Goal: Information Seeking & Learning: Learn about a topic

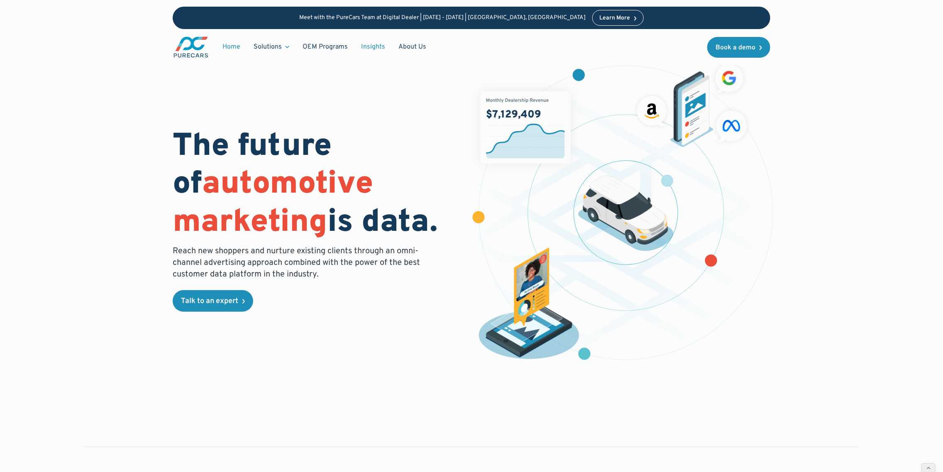
click at [370, 47] on link "Insights" at bounding box center [372, 47] width 37 height 16
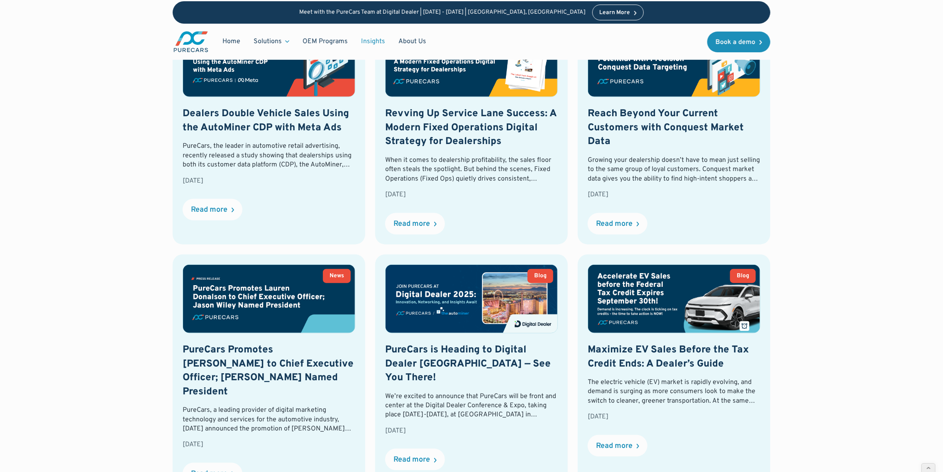
scroll to position [325, 0]
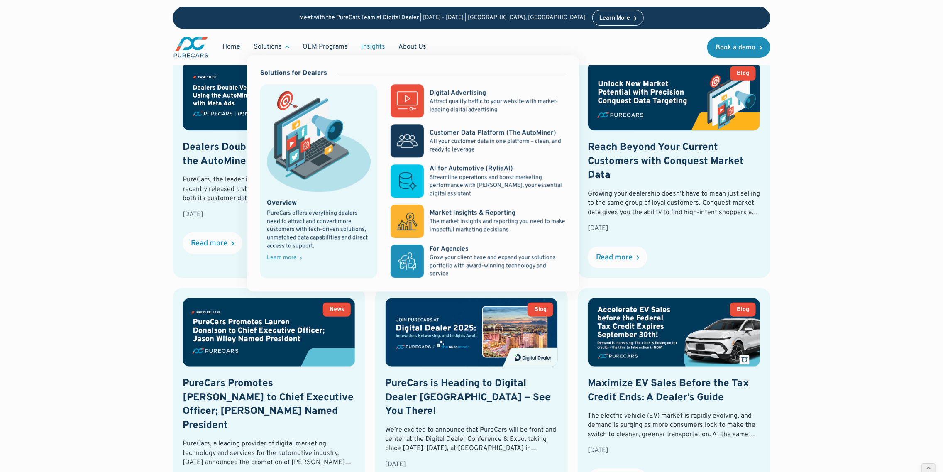
click at [276, 50] on div "Solutions" at bounding box center [268, 46] width 28 height 9
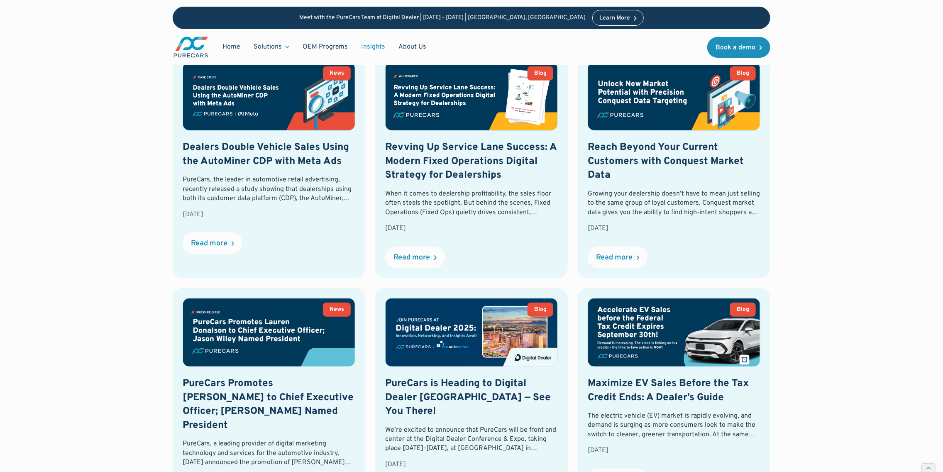
click at [276, 49] on div "Solutions" at bounding box center [268, 46] width 28 height 9
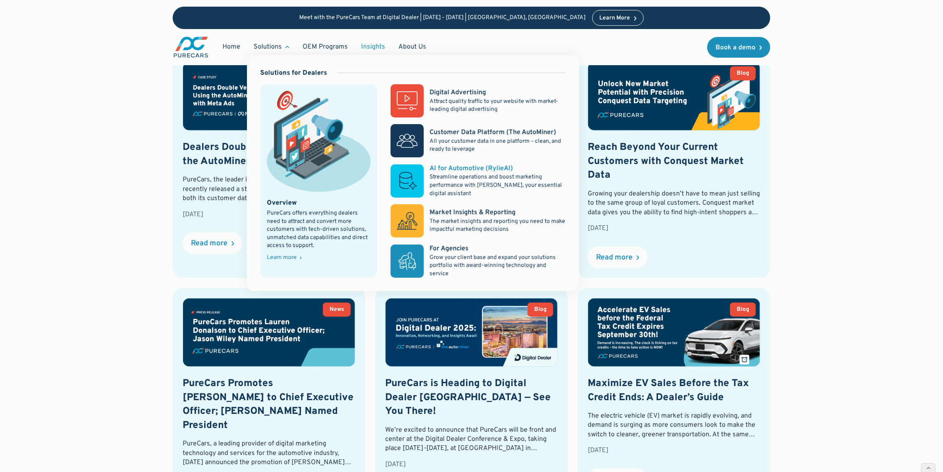
click at [442, 187] on p "Streamline operations and boost marketing performance with [PERSON_NAME], your …" at bounding box center [498, 185] width 136 height 24
